Goal: Communication & Community: Answer question/provide support

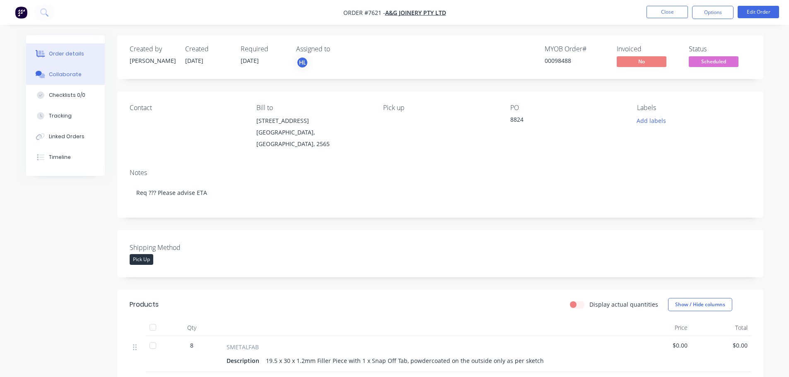
click at [70, 75] on div "Collaborate" at bounding box center [65, 74] width 33 height 7
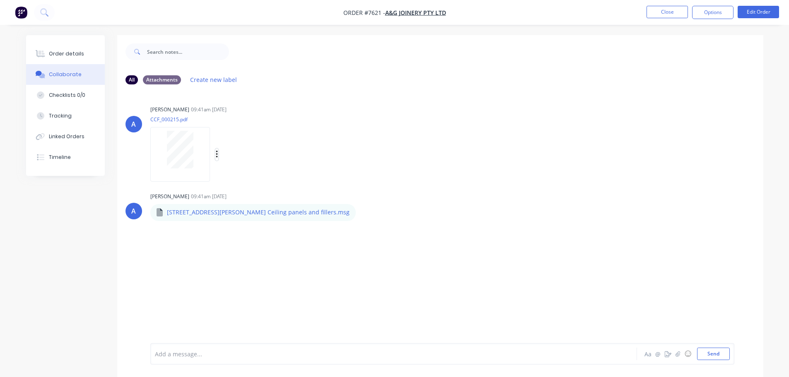
click at [217, 154] on icon "button" at bounding box center [217, 154] width 2 height 7
click at [252, 178] on button "Download" at bounding box center [270, 176] width 93 height 19
click at [72, 49] on button "Order details" at bounding box center [65, 53] width 79 height 21
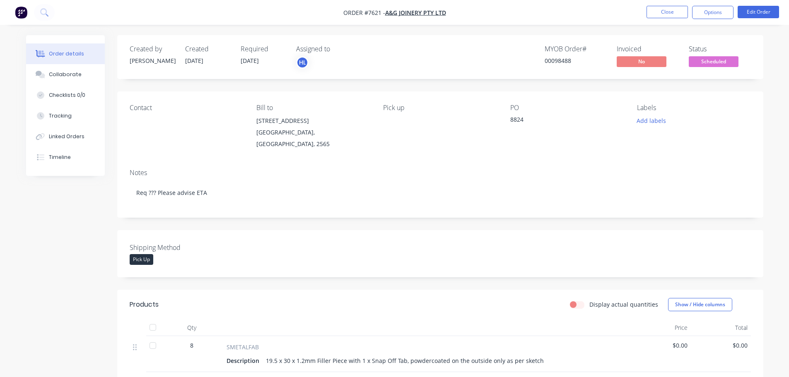
click at [706, 57] on span "Scheduled" at bounding box center [714, 61] width 50 height 10
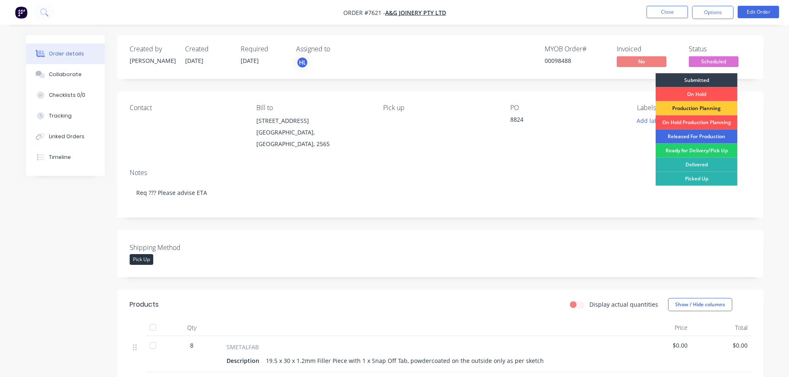
click at [670, 134] on div "Released For Production" at bounding box center [696, 137] width 82 height 14
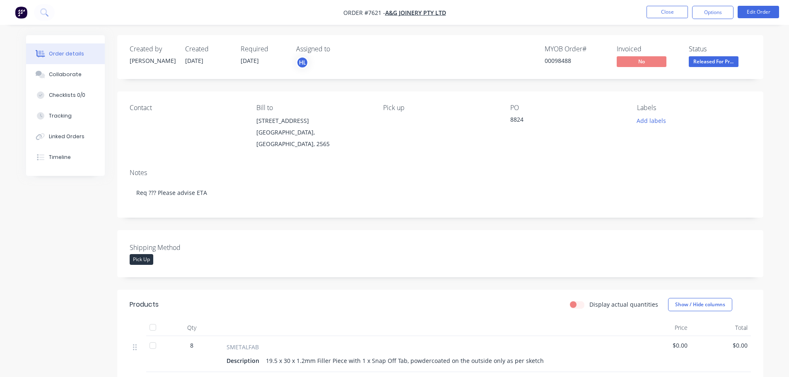
click at [21, 12] on img "button" at bounding box center [21, 12] width 12 height 12
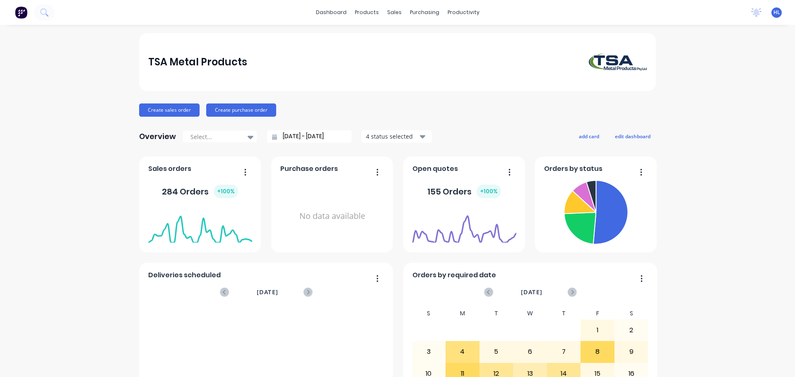
click at [24, 12] on img at bounding box center [21, 12] width 12 height 12
click at [40, 10] on icon at bounding box center [44, 12] width 8 height 8
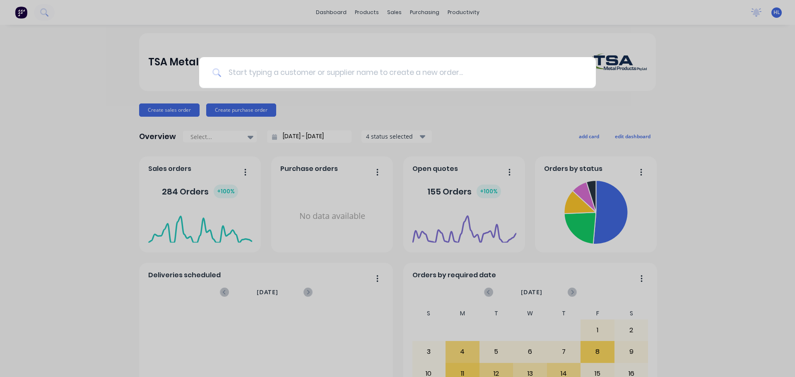
click at [296, 74] on input at bounding box center [402, 72] width 361 height 31
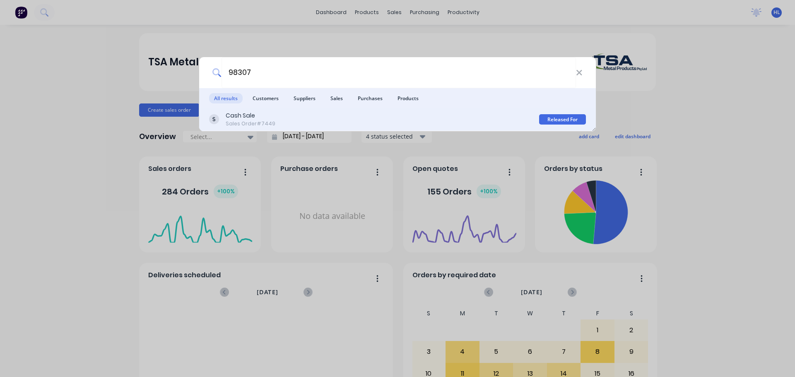
type input "98307"
click at [315, 120] on div "Cash Sale Sales Order #7449" at bounding box center [374, 119] width 330 height 16
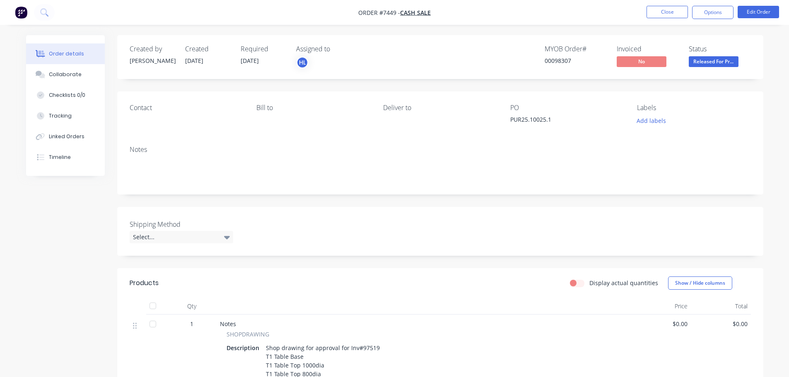
click at [23, 10] on img "button" at bounding box center [21, 12] width 12 height 12
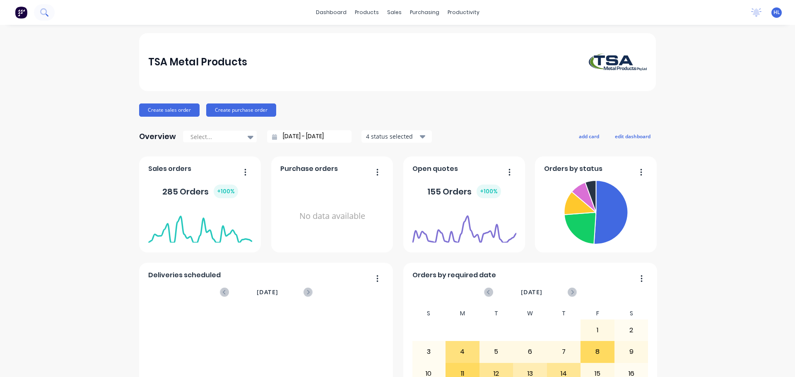
click at [46, 14] on icon at bounding box center [47, 15] width 3 height 3
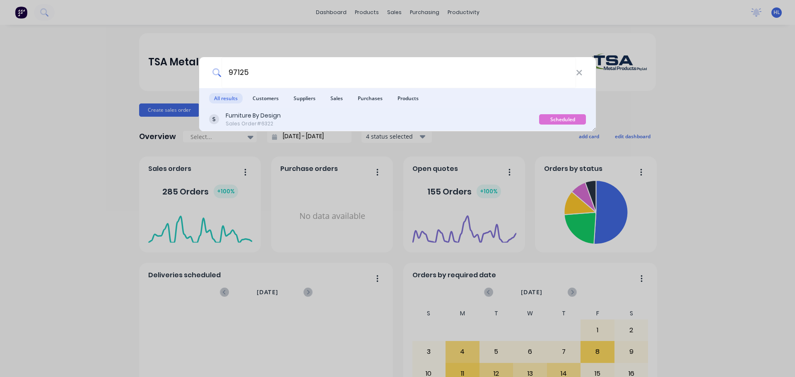
type input "97125"
click at [280, 117] on div "Furniture By Design" at bounding box center [253, 115] width 55 height 9
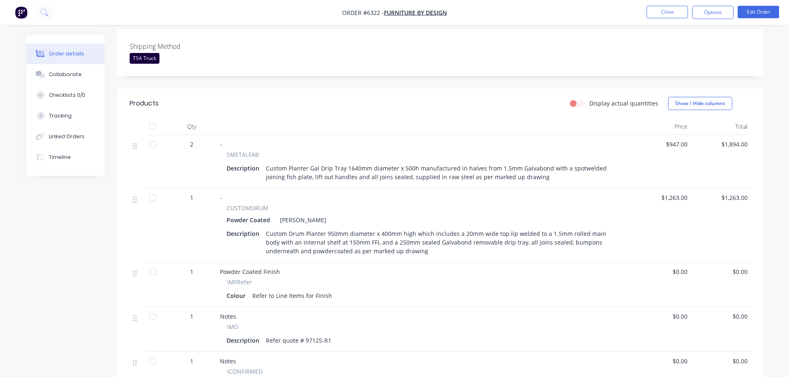
scroll to position [207, 0]
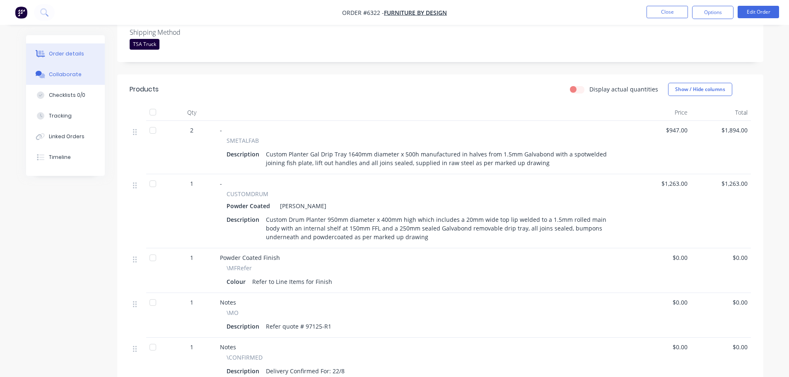
click at [68, 77] on div "Collaborate" at bounding box center [65, 74] width 33 height 7
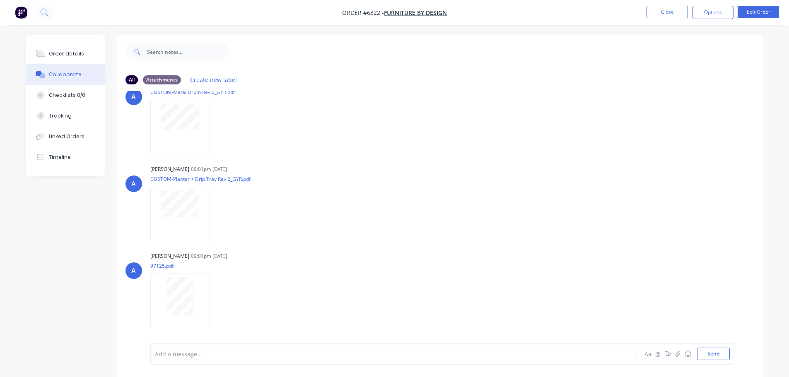
scroll to position [231, 0]
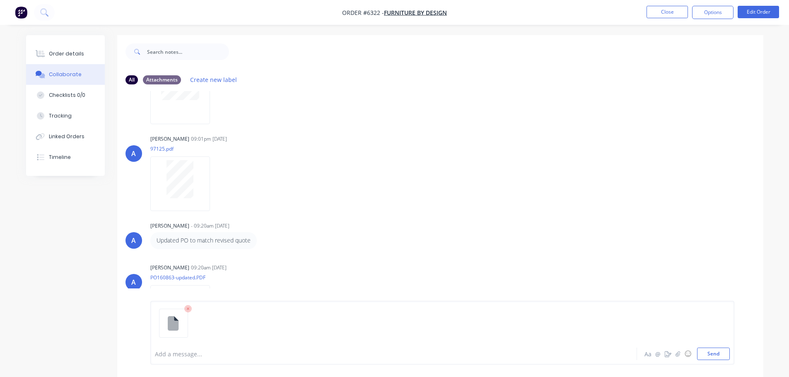
click at [170, 357] on div at bounding box center [370, 354] width 431 height 9
click at [719, 352] on button "Send" at bounding box center [713, 354] width 33 height 12
click at [77, 50] on button "Order details" at bounding box center [65, 53] width 79 height 21
